Goal: Information Seeking & Learning: Learn about a topic

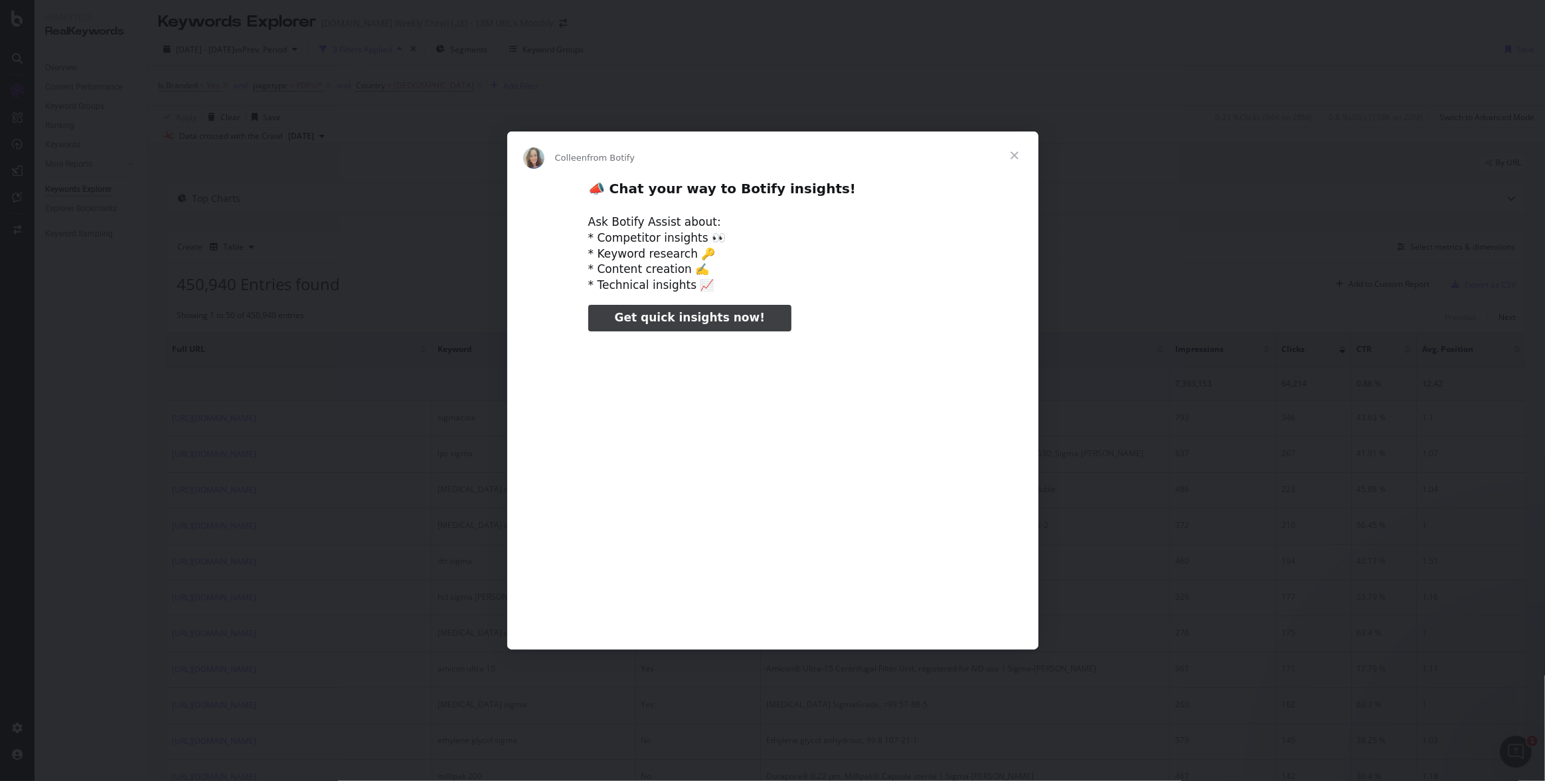
type input "159005"
click at [1015, 159] on span "Close" at bounding box center [1015, 156] width 48 height 48
